Goal: Task Accomplishment & Management: Manage account settings

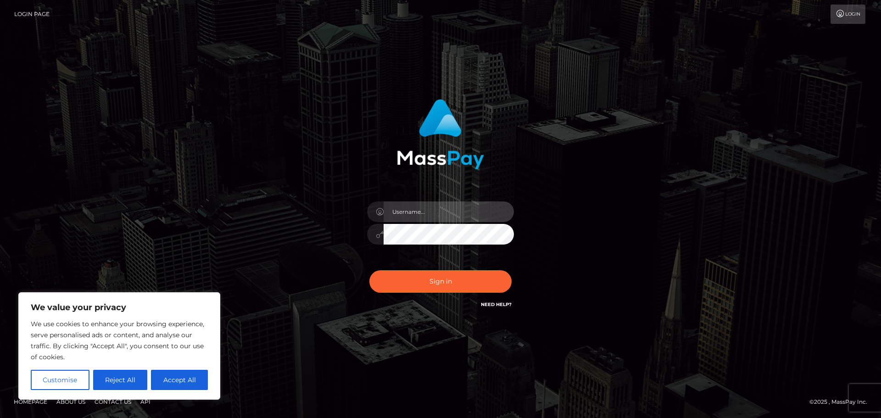
click at [416, 218] on input "text" at bounding box center [449, 211] width 130 height 21
type input "[EMAIL_ADDRESS][DOMAIN_NAME]"
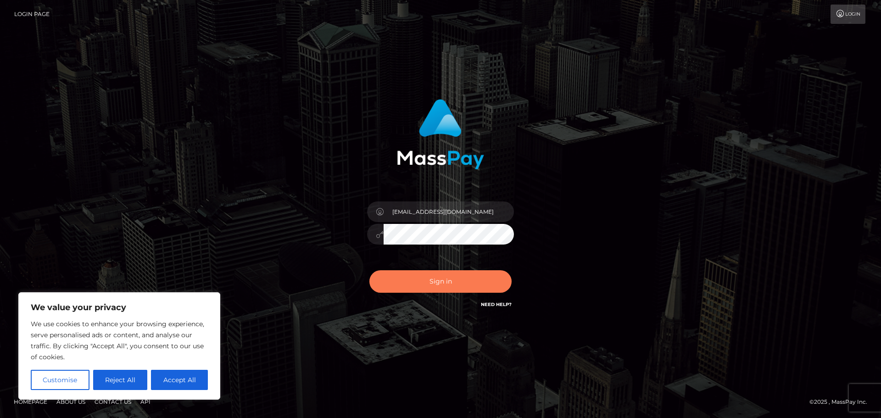
drag, startPoint x: 446, startPoint y: 280, endPoint x: 409, endPoint y: 279, distance: 36.7
click at [446, 279] on button "Sign in" at bounding box center [440, 281] width 142 height 22
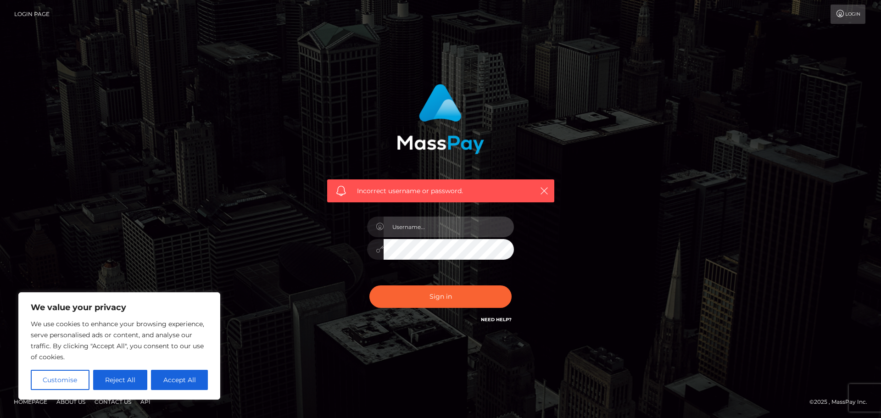
click at [434, 226] on input "text" at bounding box center [449, 227] width 130 height 21
type input "Blancia"
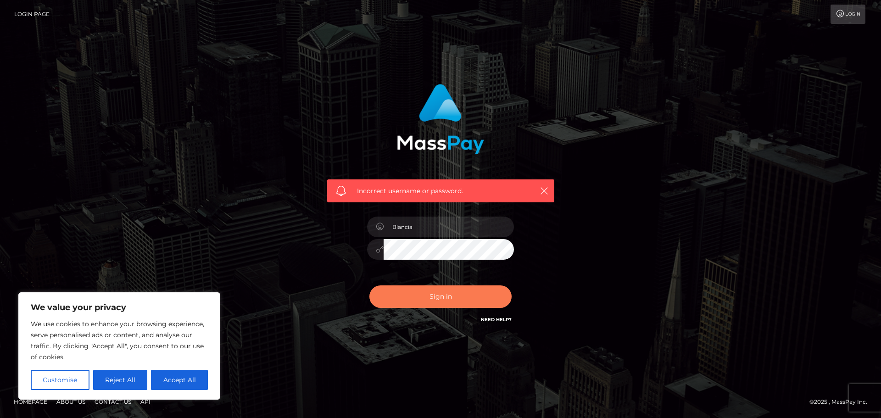
click at [454, 293] on button "Sign in" at bounding box center [440, 296] width 142 height 22
drag, startPoint x: 546, startPoint y: 189, endPoint x: 591, endPoint y: 328, distance: 146.4
click at [591, 328] on div "Incorrect username or password." at bounding box center [440, 209] width 523 height 264
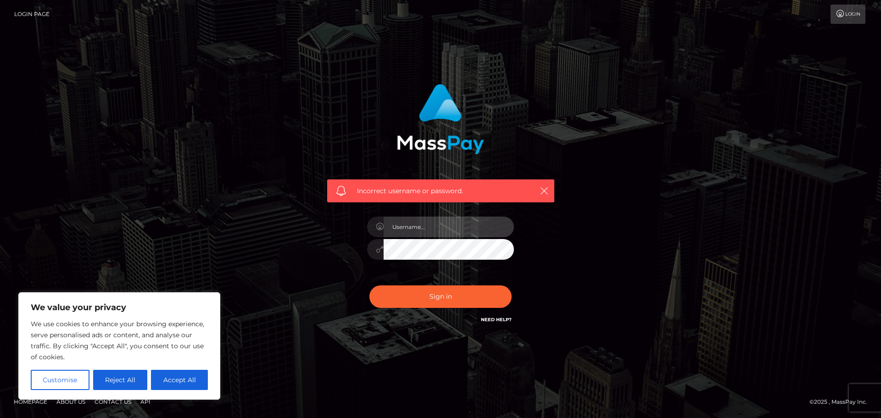
click at [435, 228] on input "text" at bounding box center [449, 227] width 130 height 21
type input "blanca"
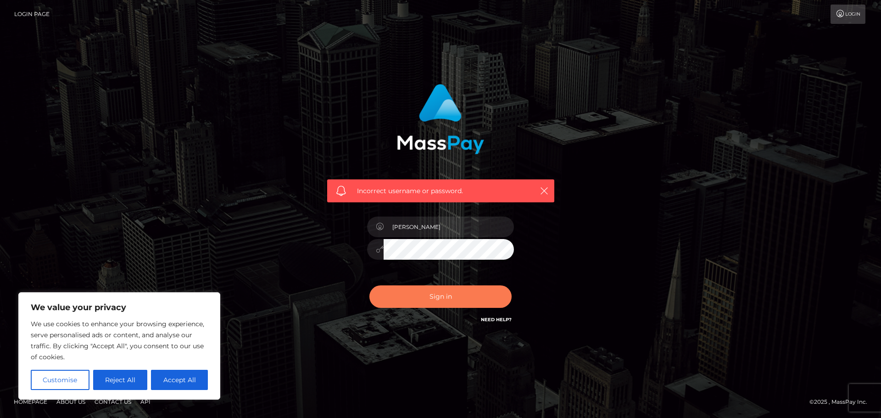
click at [435, 297] on button "Sign in" at bounding box center [440, 296] width 142 height 22
click at [542, 190] on icon "button" at bounding box center [543, 190] width 9 height 9
